Goal: Information Seeking & Learning: Learn about a topic

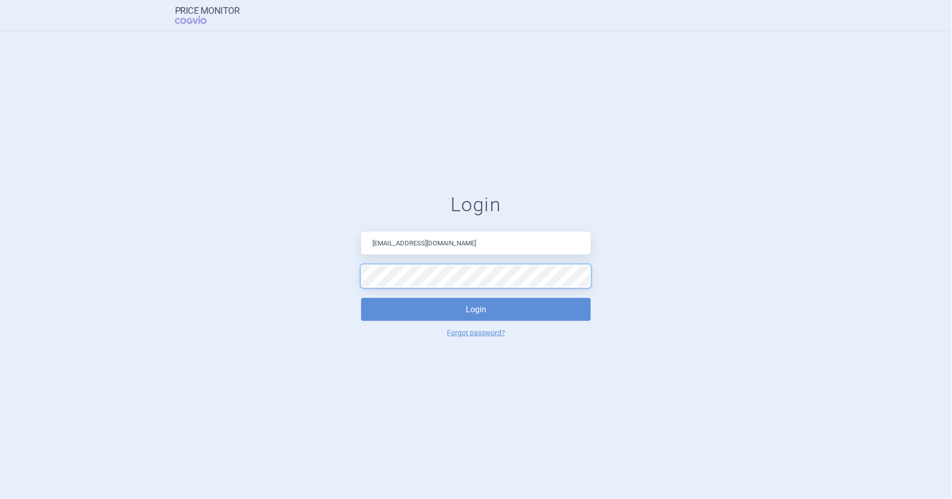
click at [361, 298] on button "Login" at bounding box center [476, 309] width 230 height 23
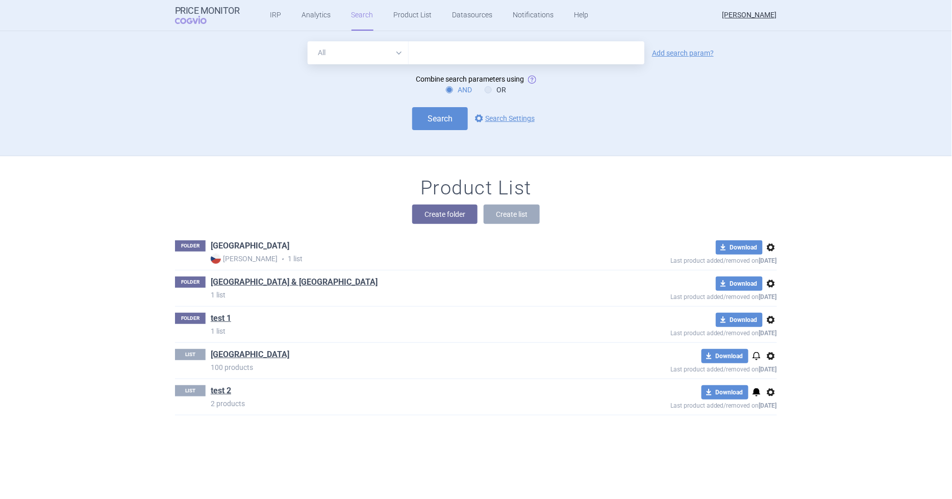
click at [216, 243] on link "[GEOGRAPHIC_DATA]" at bounding box center [250, 245] width 79 height 11
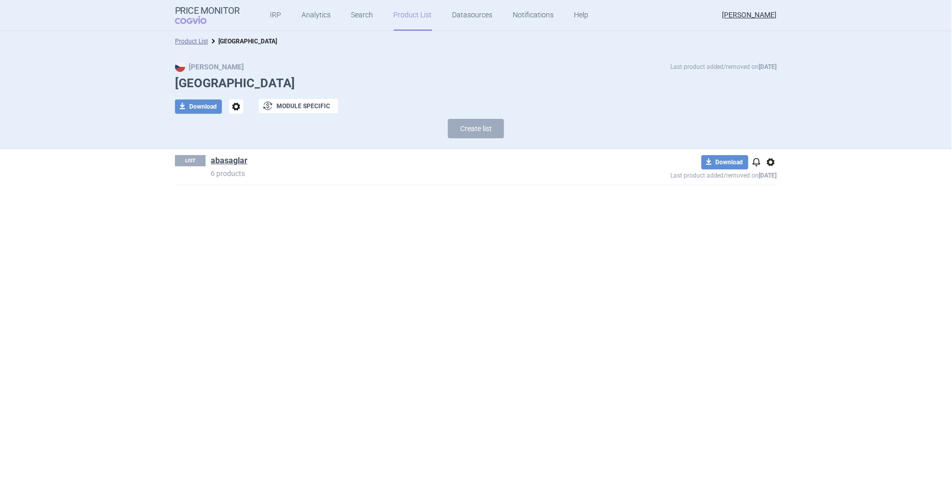
click at [235, 152] on div "LIST abasaglar 6 products download Download notifications options Last product …" at bounding box center [476, 167] width 602 height 36
click at [237, 156] on link "abasaglar" at bounding box center [229, 160] width 37 height 11
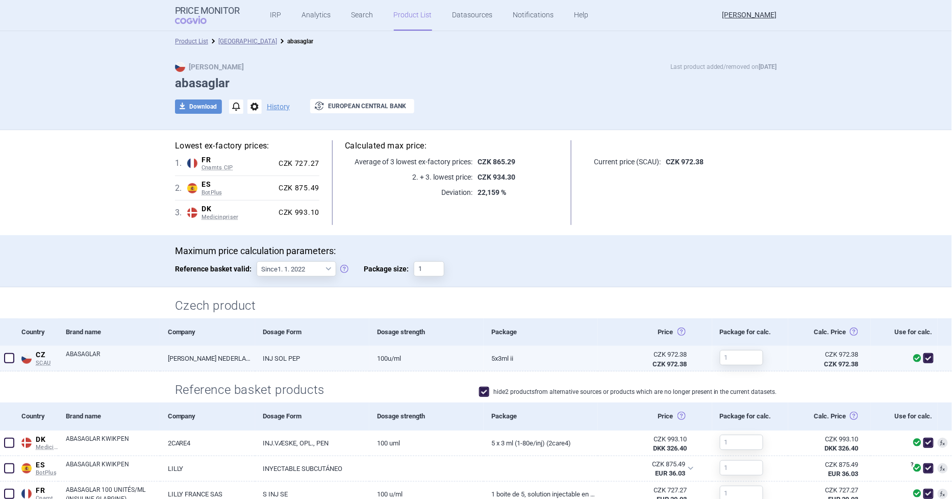
click at [90, 356] on link "ABASAGLAR" at bounding box center [113, 358] width 94 height 18
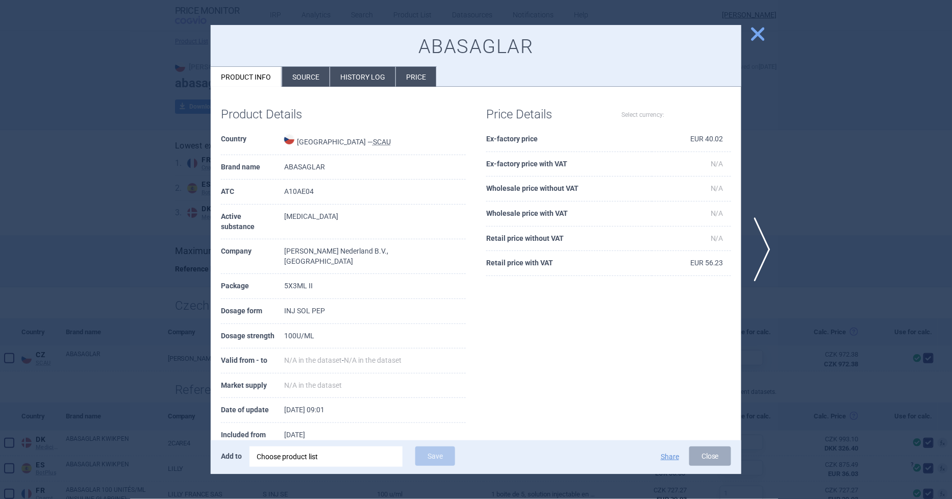
select select "EUR"
click at [371, 73] on li "History log" at bounding box center [362, 77] width 65 height 20
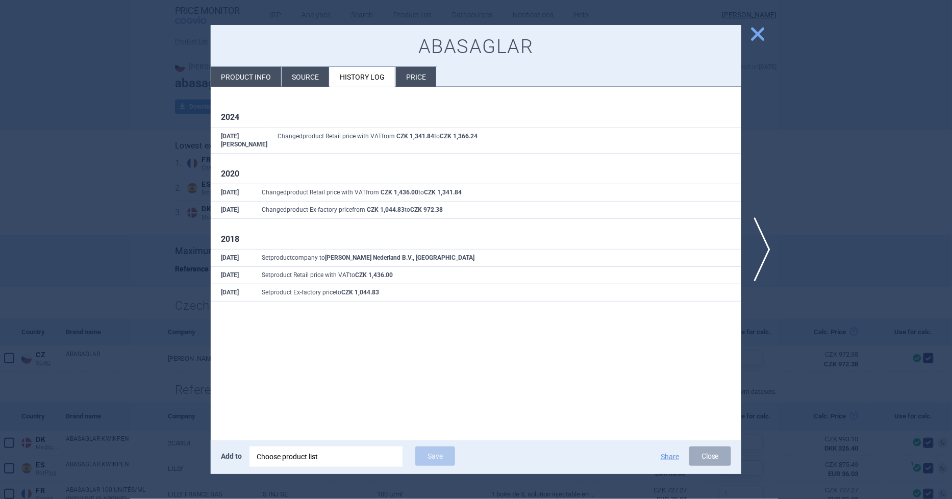
click at [300, 74] on li "Source" at bounding box center [305, 77] width 47 height 20
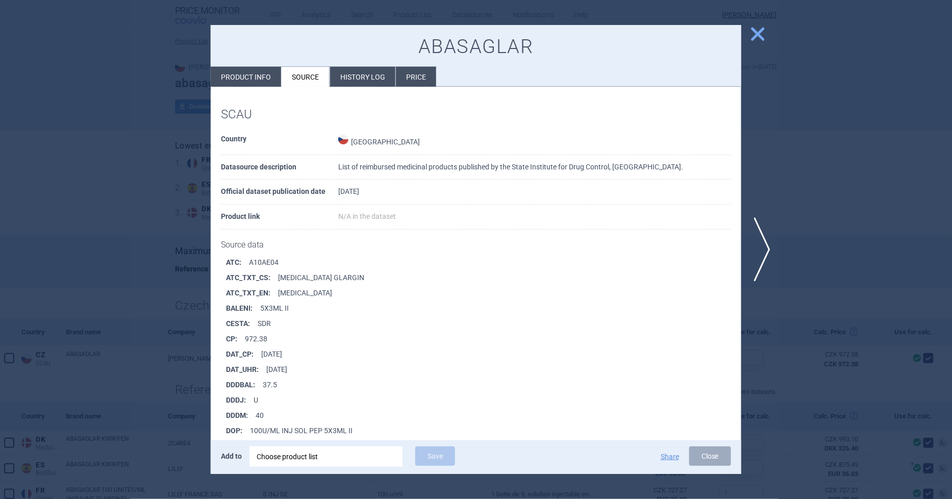
click at [415, 73] on li "Price" at bounding box center [416, 77] width 40 height 20
